Goal: Information Seeking & Learning: Learn about a topic

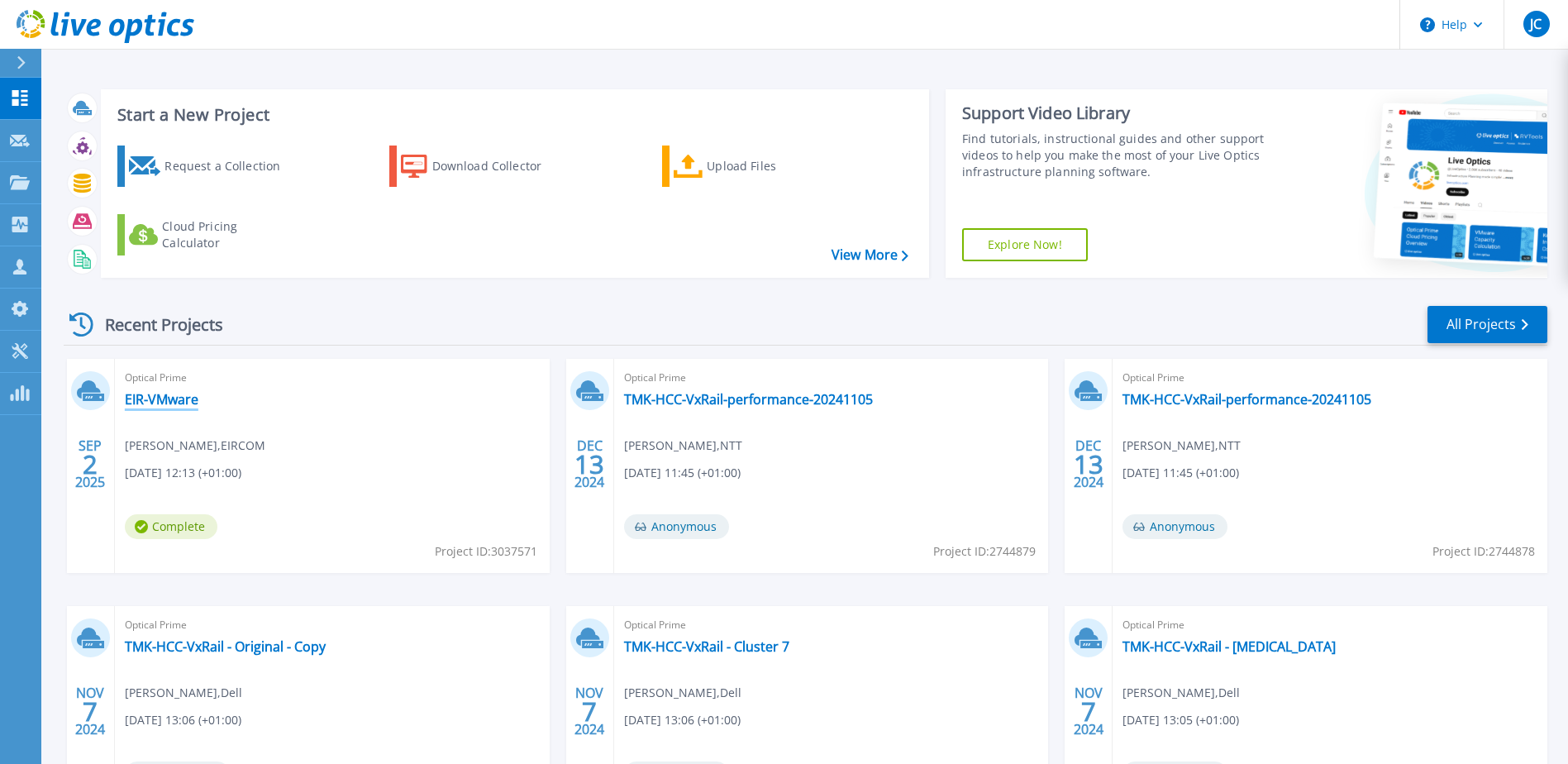
click at [177, 400] on link "EIR-VMware" at bounding box center [162, 399] width 74 height 17
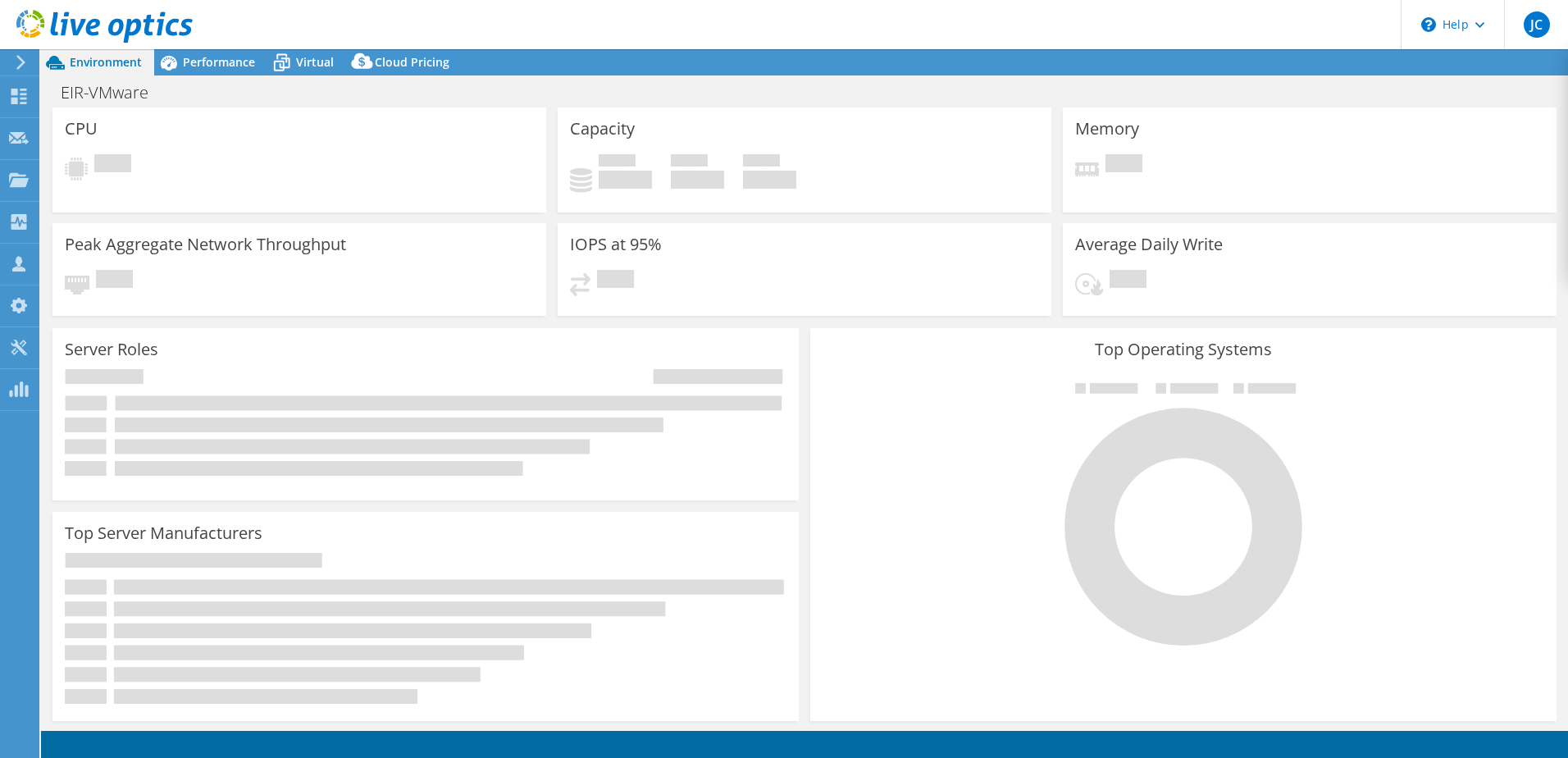
select select "EULondon"
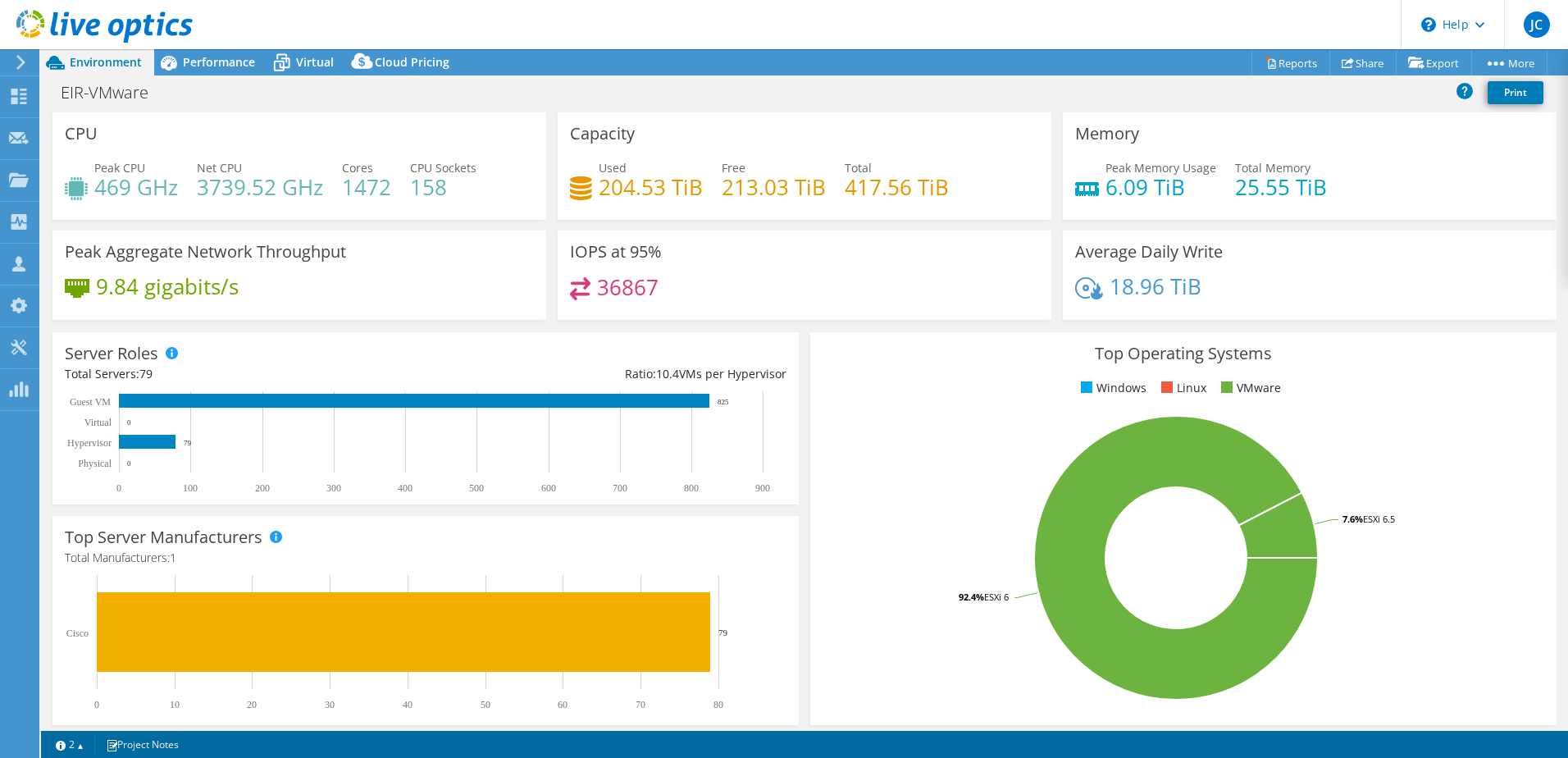
click at [877, 521] on rect at bounding box center [1176, 557] width 707 height 287
drag, startPoint x: 80, startPoint y: 92, endPoint x: 56, endPoint y: 129, distance: 44.1
click at [55, 88] on h1 "EIR-VMware" at bounding box center [114, 92] width 121 height 18
click at [188, 68] on span "Performance" at bounding box center [219, 62] width 72 height 16
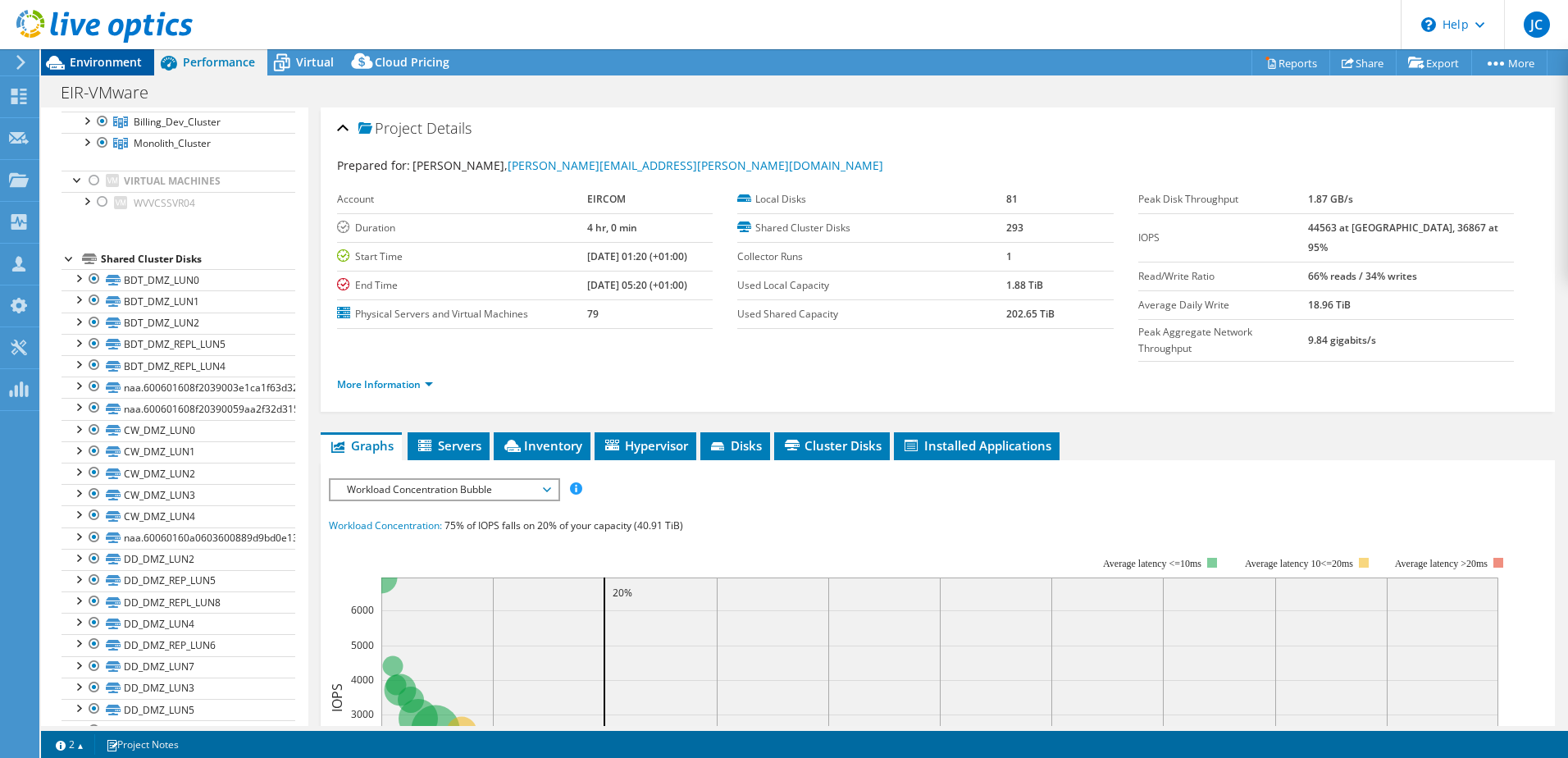
click at [76, 59] on span "Environment" at bounding box center [106, 62] width 72 height 16
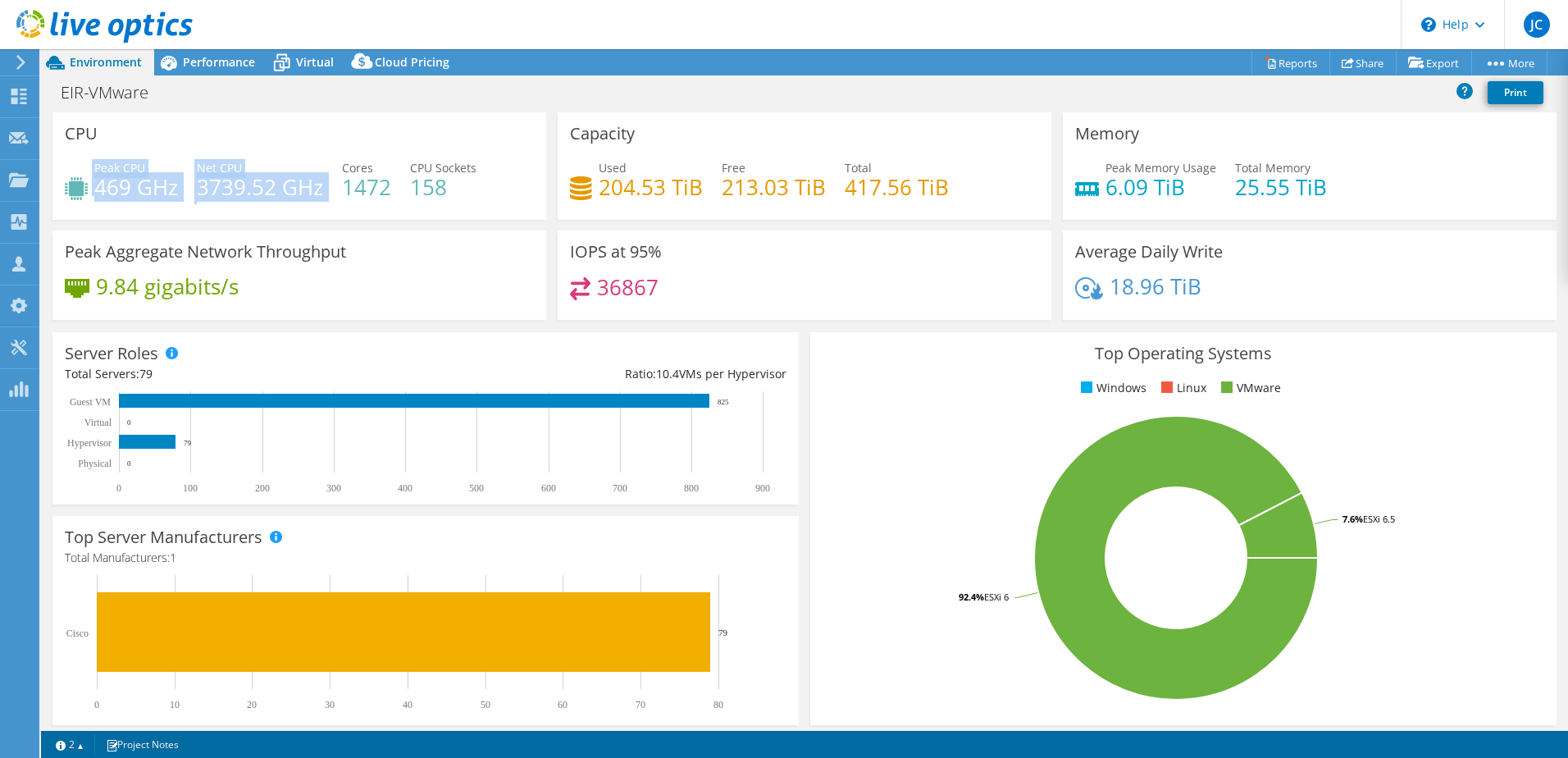
drag, startPoint x: 328, startPoint y: 182, endPoint x: 76, endPoint y: 177, distance: 252.0
click at [76, 177] on div "Peak CPU 469 GHz Net CPU 3739.52 GHz Cores 1472 CPU Sockets 158" at bounding box center [299, 186] width 469 height 53
drag, startPoint x: 76, startPoint y: 177, endPoint x: 133, endPoint y: 194, distance: 59.5
click at [133, 194] on h4 "469 GHz" at bounding box center [135, 186] width 84 height 18
drag, startPoint x: 187, startPoint y: 185, endPoint x: 95, endPoint y: 191, distance: 92.2
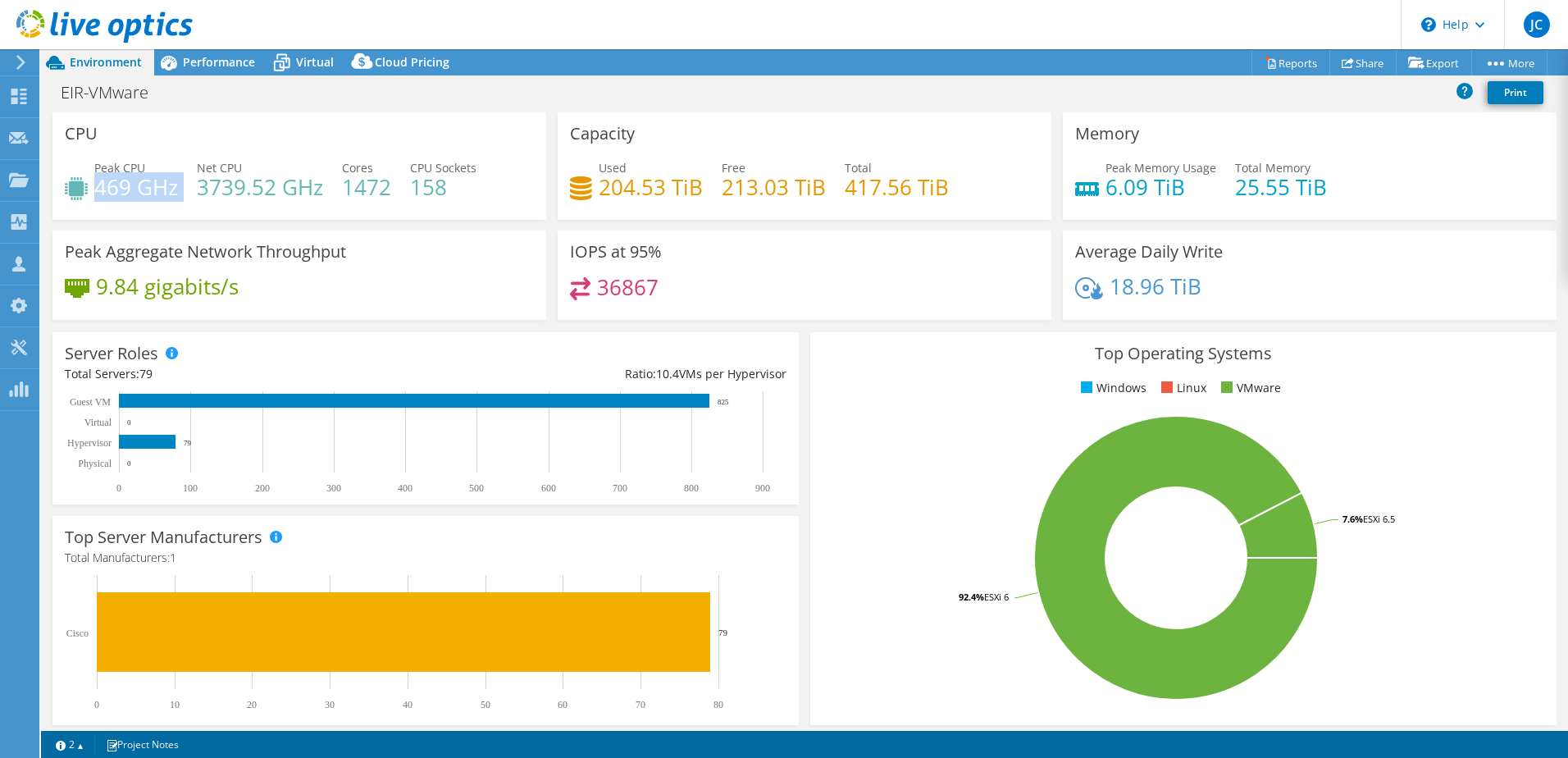
click at [95, 191] on div "Peak CPU 469 GHz Net CPU 3739.52 GHz Cores 1472 CPU Sockets 158" at bounding box center [299, 186] width 469 height 53
drag, startPoint x: 137, startPoint y: 295, endPoint x: -47, endPoint y: 288, distance: 184.1
click at [0, 288] on html "JC Channel Partner [PERSON_NAME] [PERSON_NAME][EMAIL_ADDRESS][PERSON_NAME][DOMA…" at bounding box center [784, 379] width 1568 height 758
click at [143, 294] on h4 "9.84 gigabits/s" at bounding box center [167, 286] width 143 height 18
drag, startPoint x: 1284, startPoint y: 185, endPoint x: 1228, endPoint y: 186, distance: 56.0
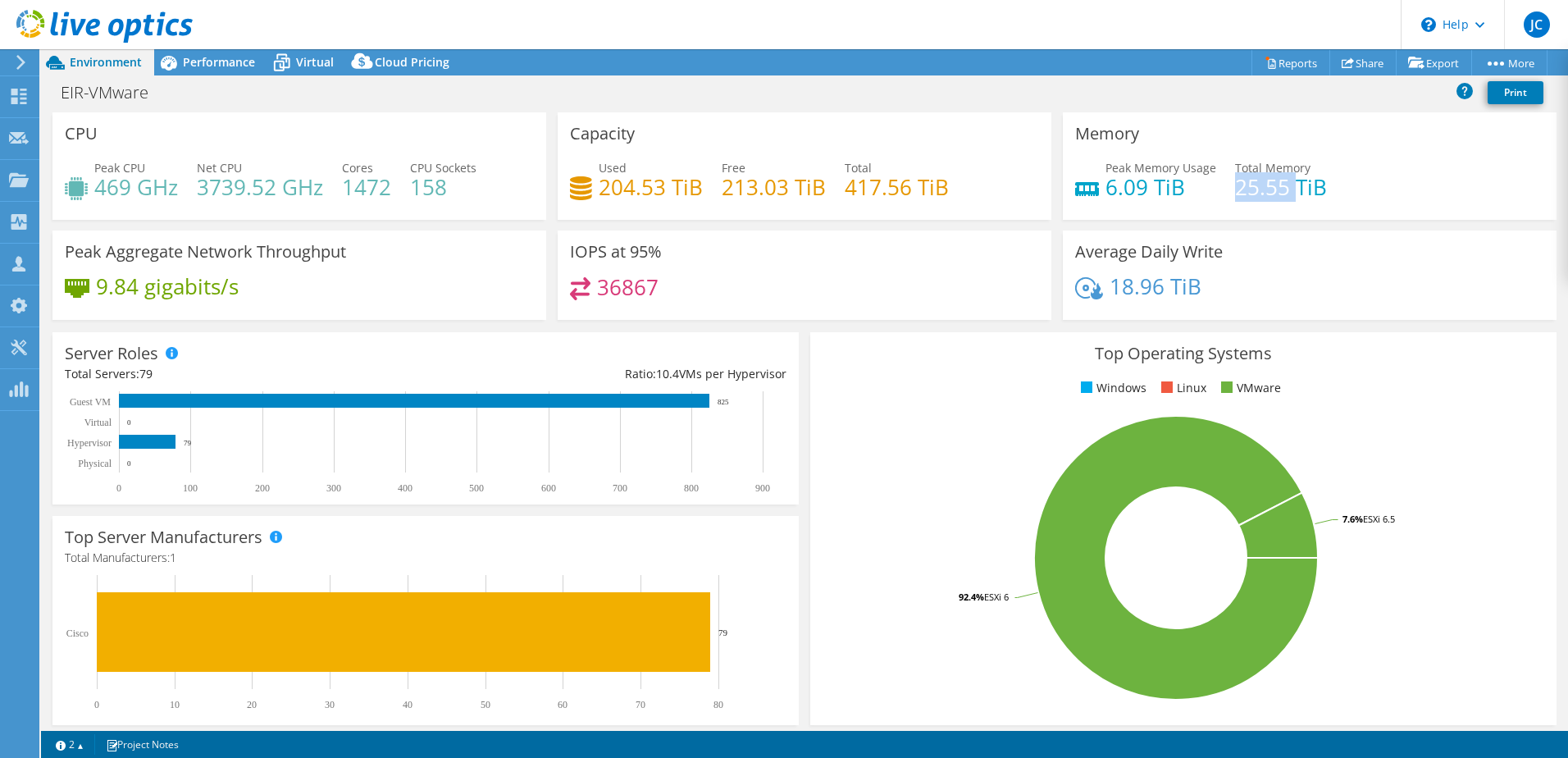
click at [1235, 186] on h4 "25.55 TiB" at bounding box center [1281, 186] width 92 height 18
drag, startPoint x: 1144, startPoint y: 187, endPoint x: 1097, endPoint y: 191, distance: 47.2
click at [1105, 191] on h4 "6.09 TiB" at bounding box center [1160, 186] width 110 height 18
drag, startPoint x: 128, startPoint y: 186, endPoint x: 85, endPoint y: 184, distance: 43.0
click at [85, 184] on div "Peak CPU 469 GHz" at bounding box center [121, 178] width 113 height 37
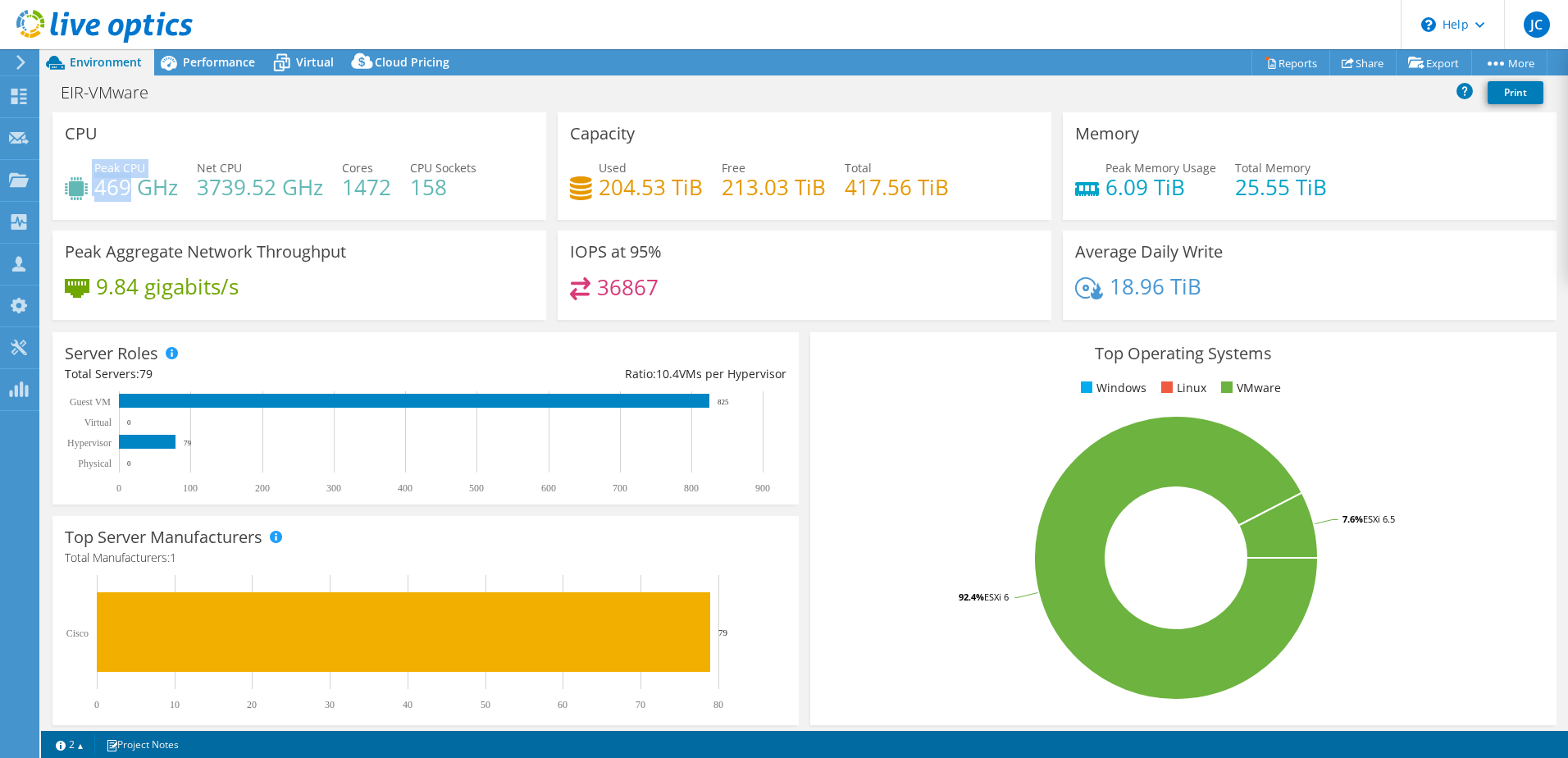
drag, startPoint x: 85, startPoint y: 184, endPoint x: 130, endPoint y: 194, distance: 46.1
click at [125, 184] on h4 "469 GHz" at bounding box center [135, 186] width 84 height 18
drag, startPoint x: 129, startPoint y: 194, endPoint x: 97, endPoint y: 188, distance: 32.6
click at [97, 188] on h4 "469 GHz" at bounding box center [135, 186] width 84 height 18
